Goal: Task Accomplishment & Management: Manage account settings

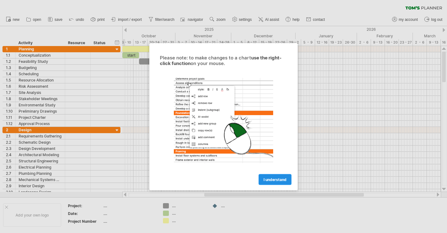
click at [276, 176] on link "I understand" at bounding box center [275, 179] width 33 height 11
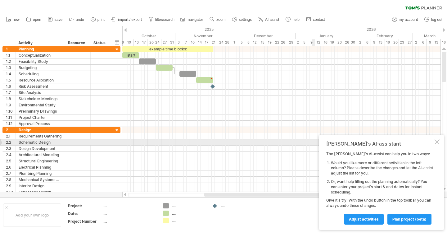
click at [437, 143] on div at bounding box center [437, 141] width 5 height 5
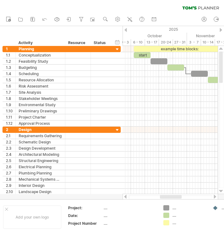
click at [167, 198] on div at bounding box center [171, 197] width 22 height 4
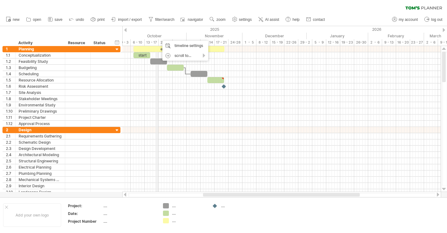
click at [156, 35] on div "October" at bounding box center [154, 36] width 64 height 7
click at [238, 19] on use at bounding box center [235, 19] width 6 height 6
select select "*"
select select "**"
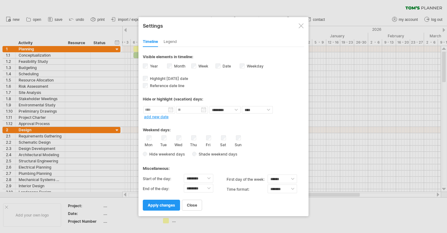
click at [183, 139] on div "Mon Tue Wed Thu Fri Sat Sun" at bounding box center [224, 141] width 162 height 12
click at [246, 66] on label "Weekday visibility of weekday Currently there is not enough space horizontally …" at bounding box center [255, 66] width 18 height 5
click at [197, 68] on div "Week visibility of weeknumbers Currently there is not enough space horizontally…" at bounding box center [203, 66] width 24 height 8
click at [165, 206] on span "apply changes" at bounding box center [161, 205] width 27 height 5
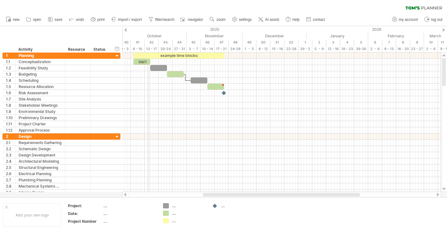
click at [148, 49] on div "13 - 17" at bounding box center [152, 49] width 14 height 7
click at [245, 19] on span "settings" at bounding box center [245, 19] width 13 height 4
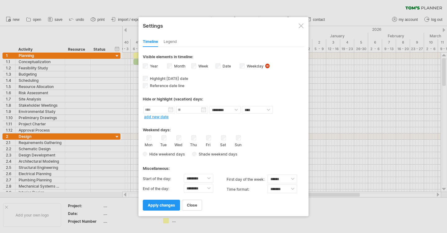
click at [176, 43] on div "Legend" at bounding box center [170, 42] width 13 height 10
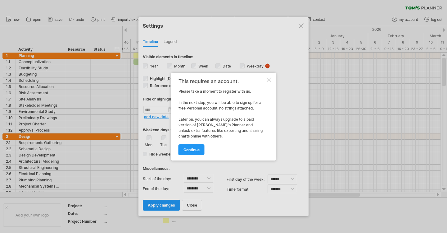
click at [270, 81] on div at bounding box center [269, 79] width 5 height 5
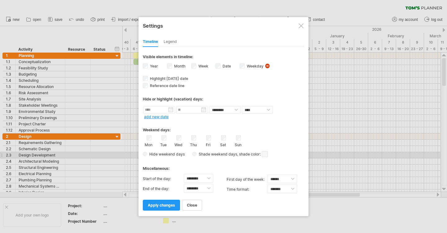
click at [264, 154] on span at bounding box center [265, 154] width 6 height 6
click at [265, 155] on span at bounding box center [265, 154] width 6 height 6
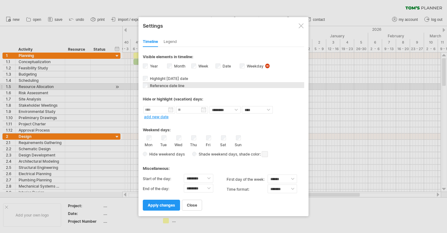
click at [154, 85] on span "Reference date line" at bounding box center [167, 85] width 36 height 5
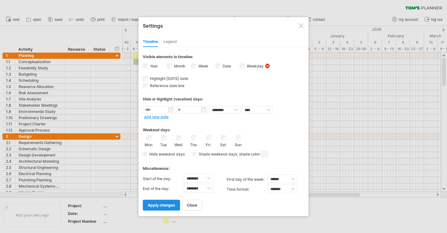
click at [171, 207] on span "apply changes" at bounding box center [161, 205] width 27 height 5
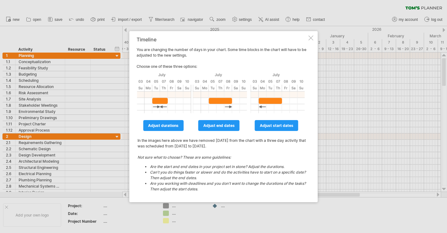
click at [311, 37] on div at bounding box center [311, 37] width 5 height 5
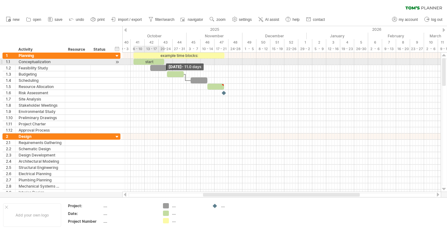
drag, startPoint x: 150, startPoint y: 61, endPoint x: 164, endPoint y: 60, distance: 14.0
click at [164, 60] on span at bounding box center [164, 62] width 2 height 6
drag, startPoint x: 163, startPoint y: 61, endPoint x: 142, endPoint y: 64, distance: 21.3
click at [142, 64] on span at bounding box center [143, 62] width 2 height 6
